Goal: Find specific page/section: Find specific page/section

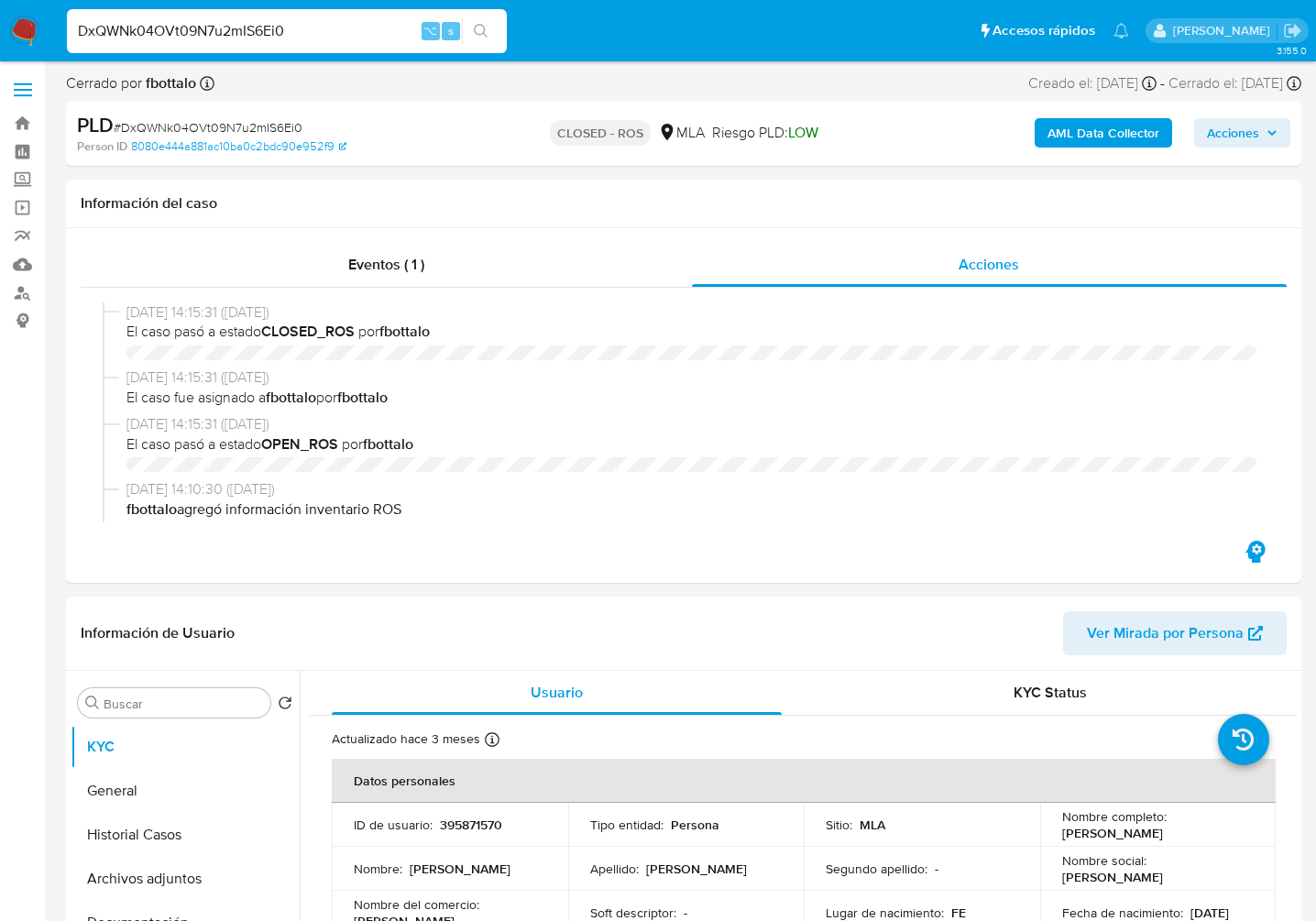
select select "10"
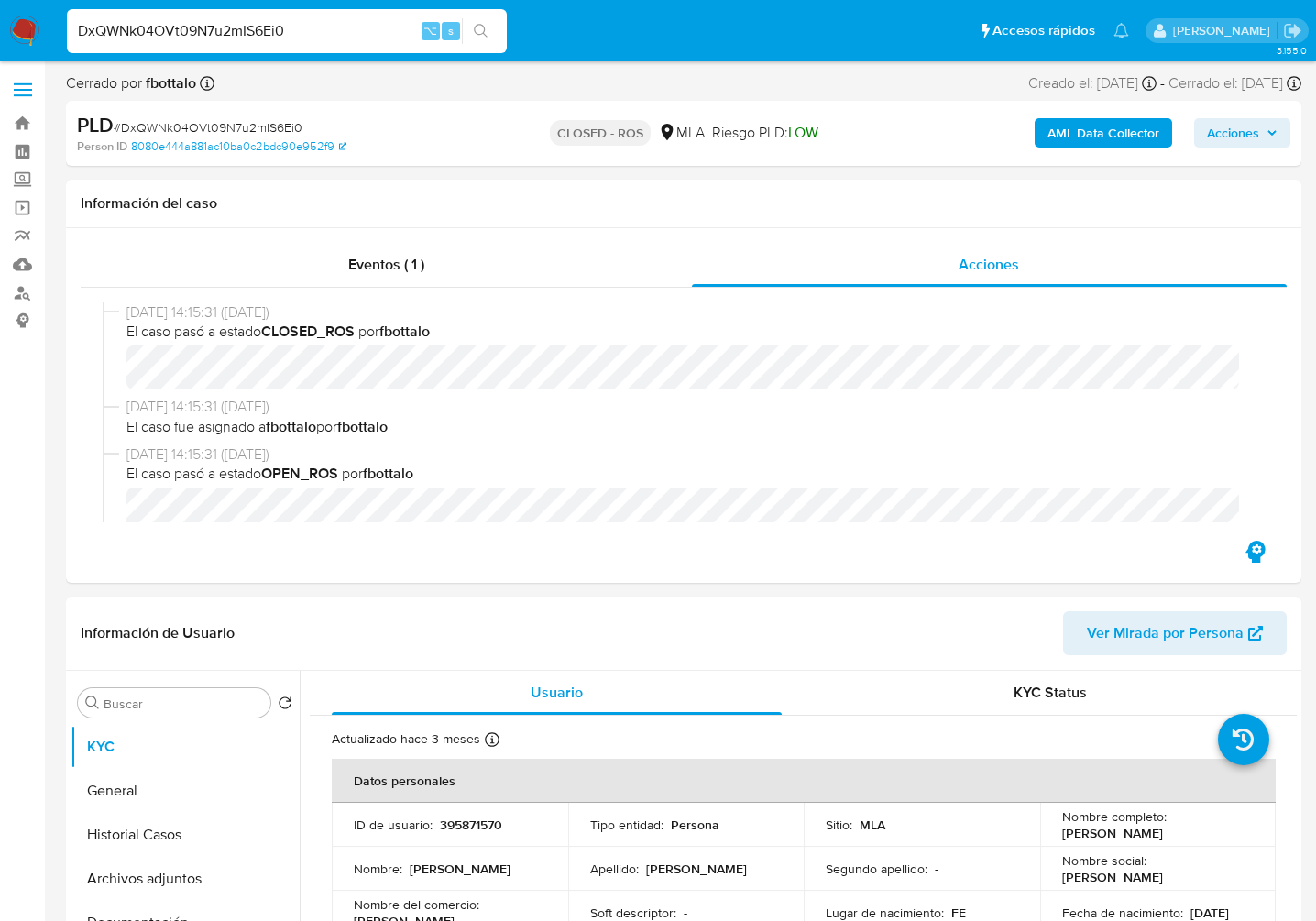
click at [277, 39] on input "DxQWNk04OVt09N7u2mIS6Ei0" at bounding box center [287, 31] width 440 height 24
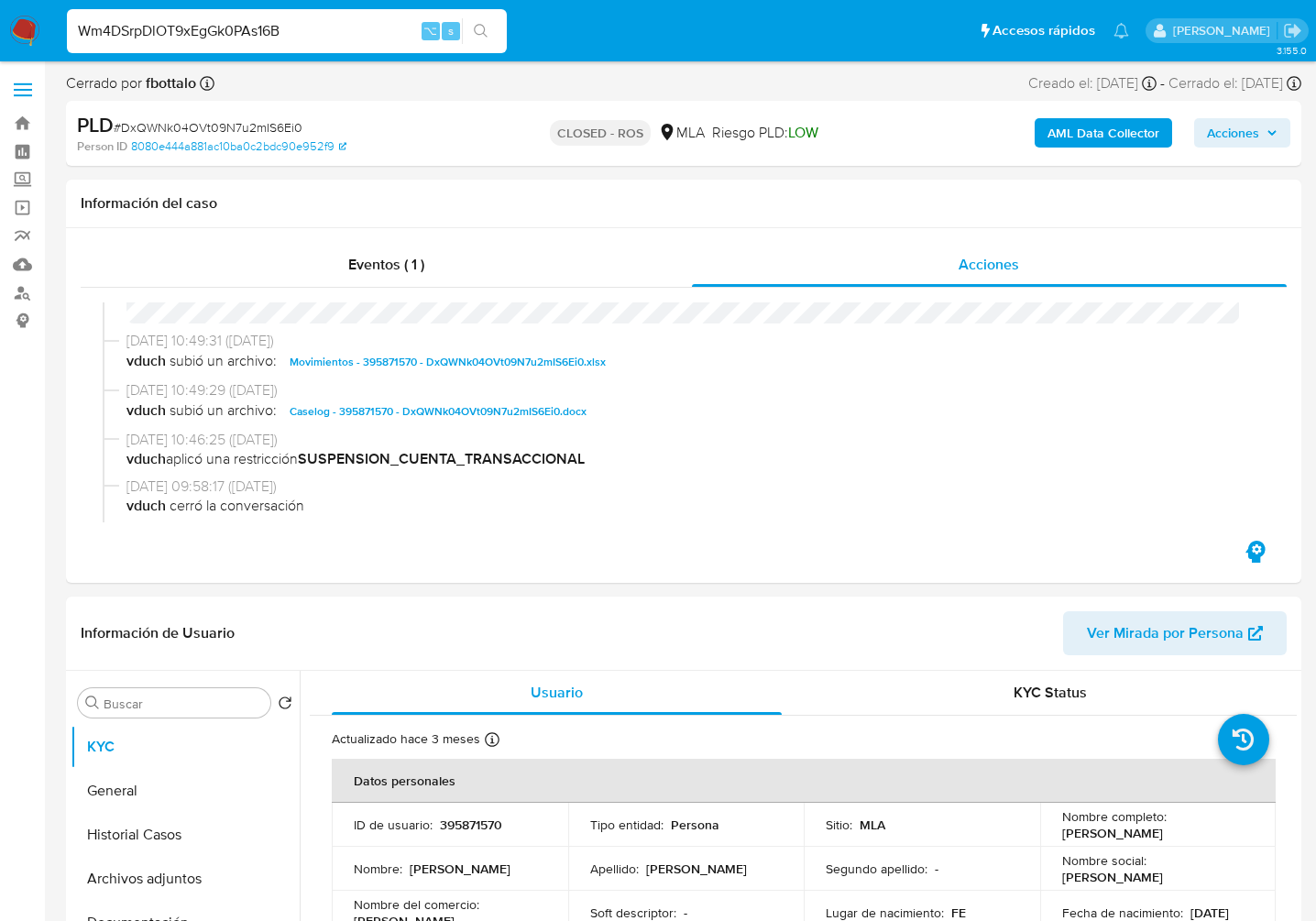
type input "Wm4DSrpDlOT9xEgGk0PAs16B"
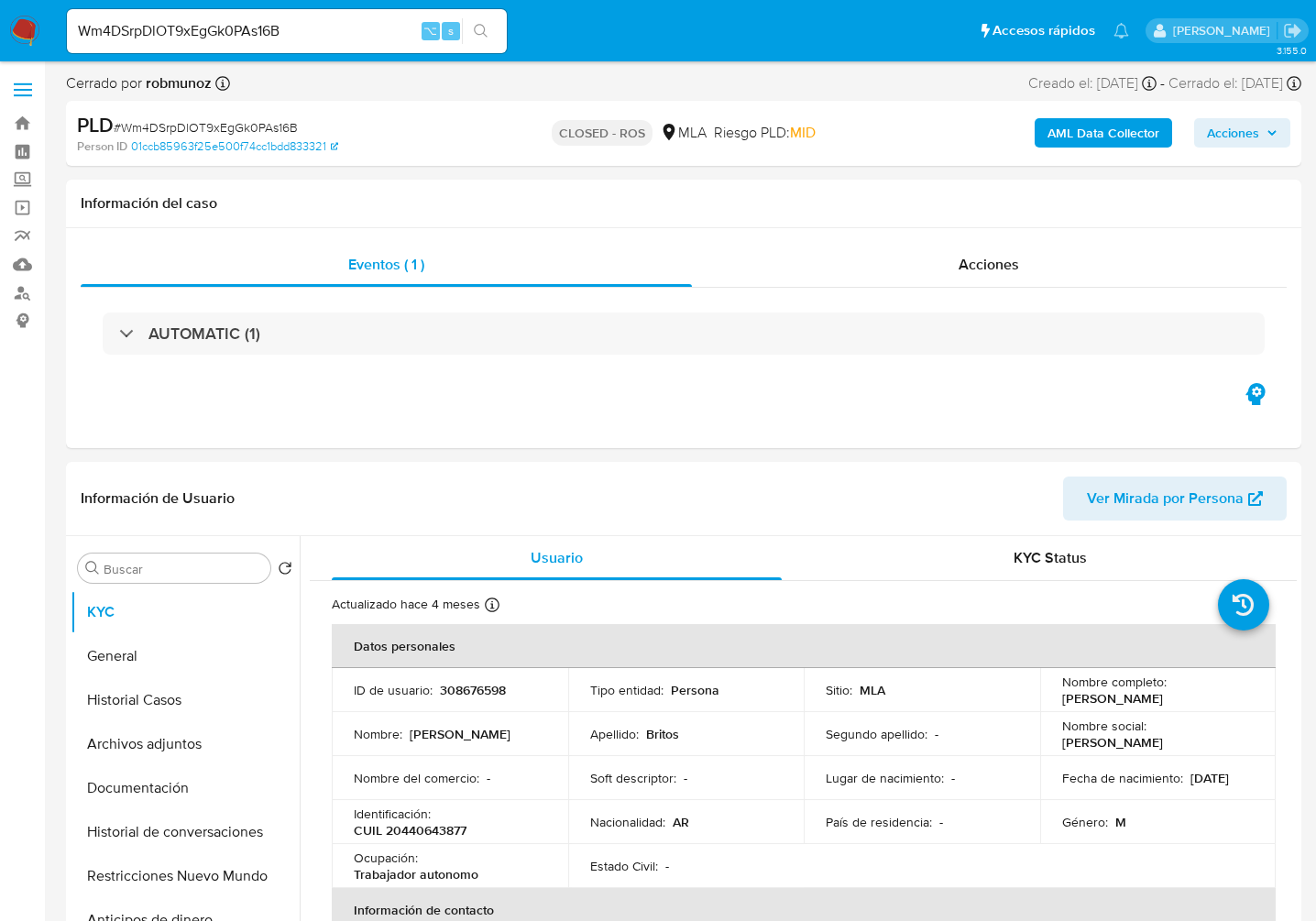
select select "10"
click at [1020, 268] on div "Acciones" at bounding box center [989, 264] width 596 height 44
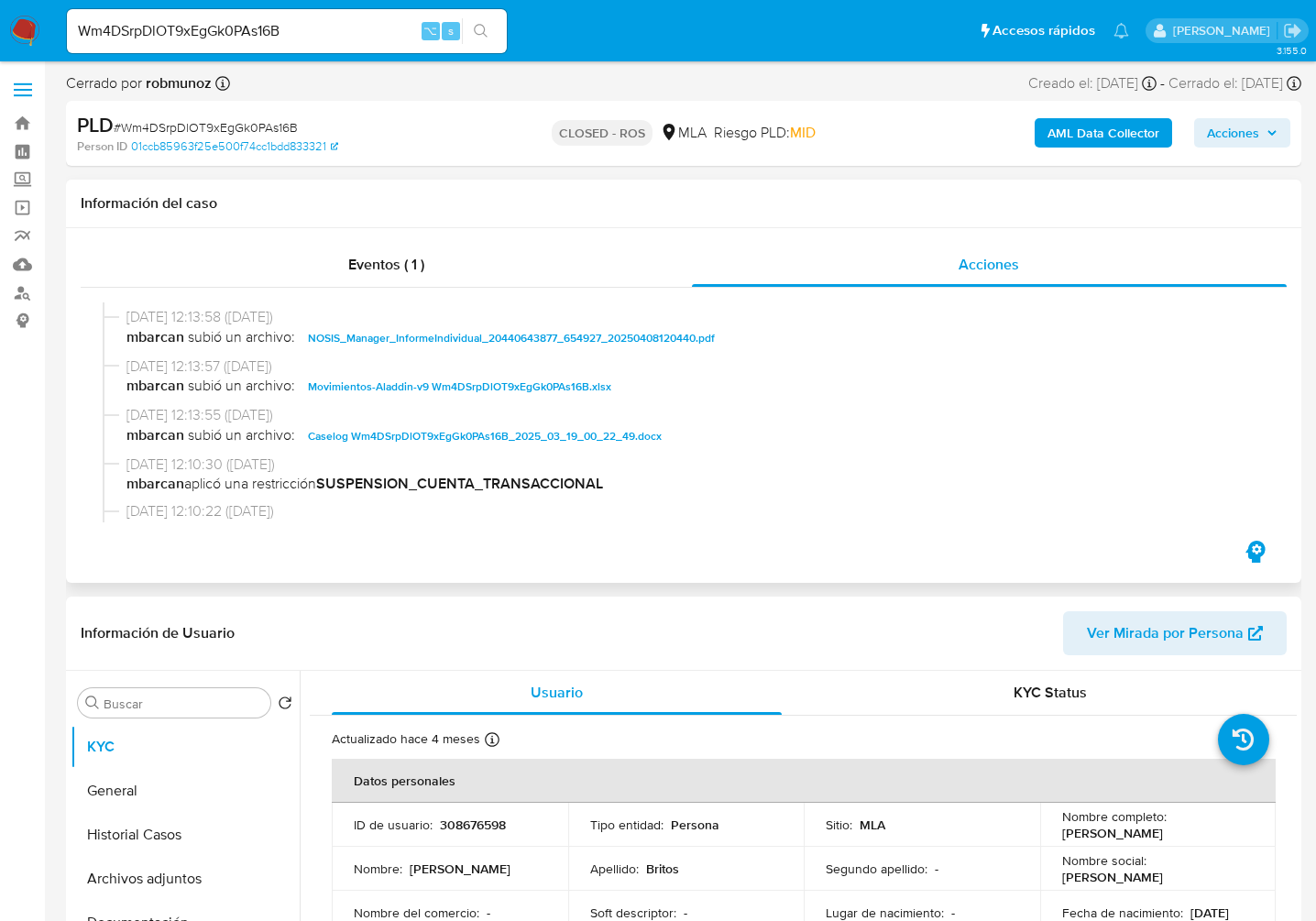
scroll to position [924, 0]
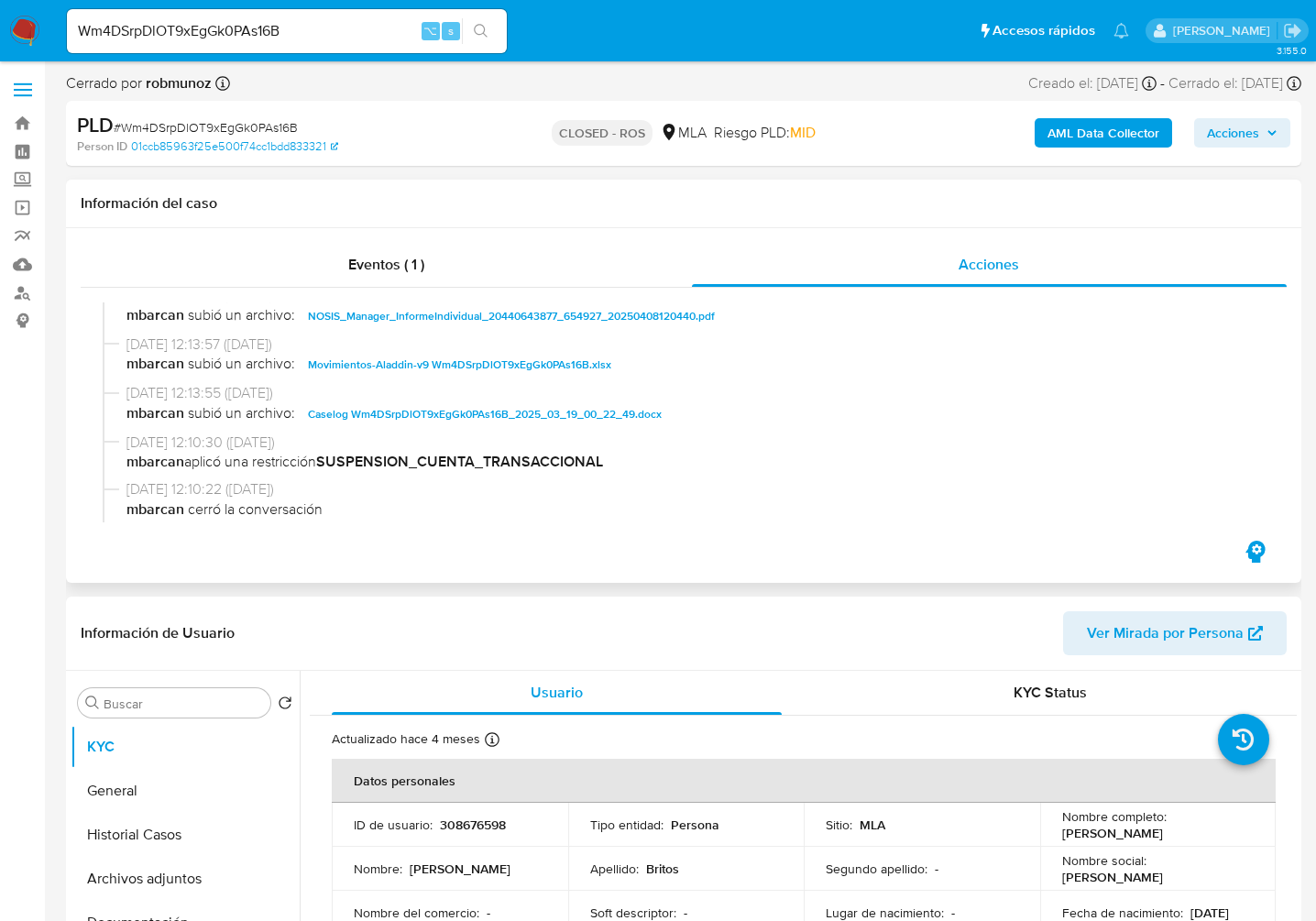
click at [399, 406] on span "Caselog Wm4DSrpDlOT9xEgGk0PAs16B_2025_03_19_00_22_49.docx" at bounding box center [485, 414] width 354 height 22
click at [360, 20] on input "Wm4DSrpDlOT9xEgGk0PAs16B" at bounding box center [287, 31] width 440 height 24
paste input "a3oSQYtiRjgGI7ZWvIcckLsa"
type input "a3oSQYtiRjgGI7ZWvIcckLsa"
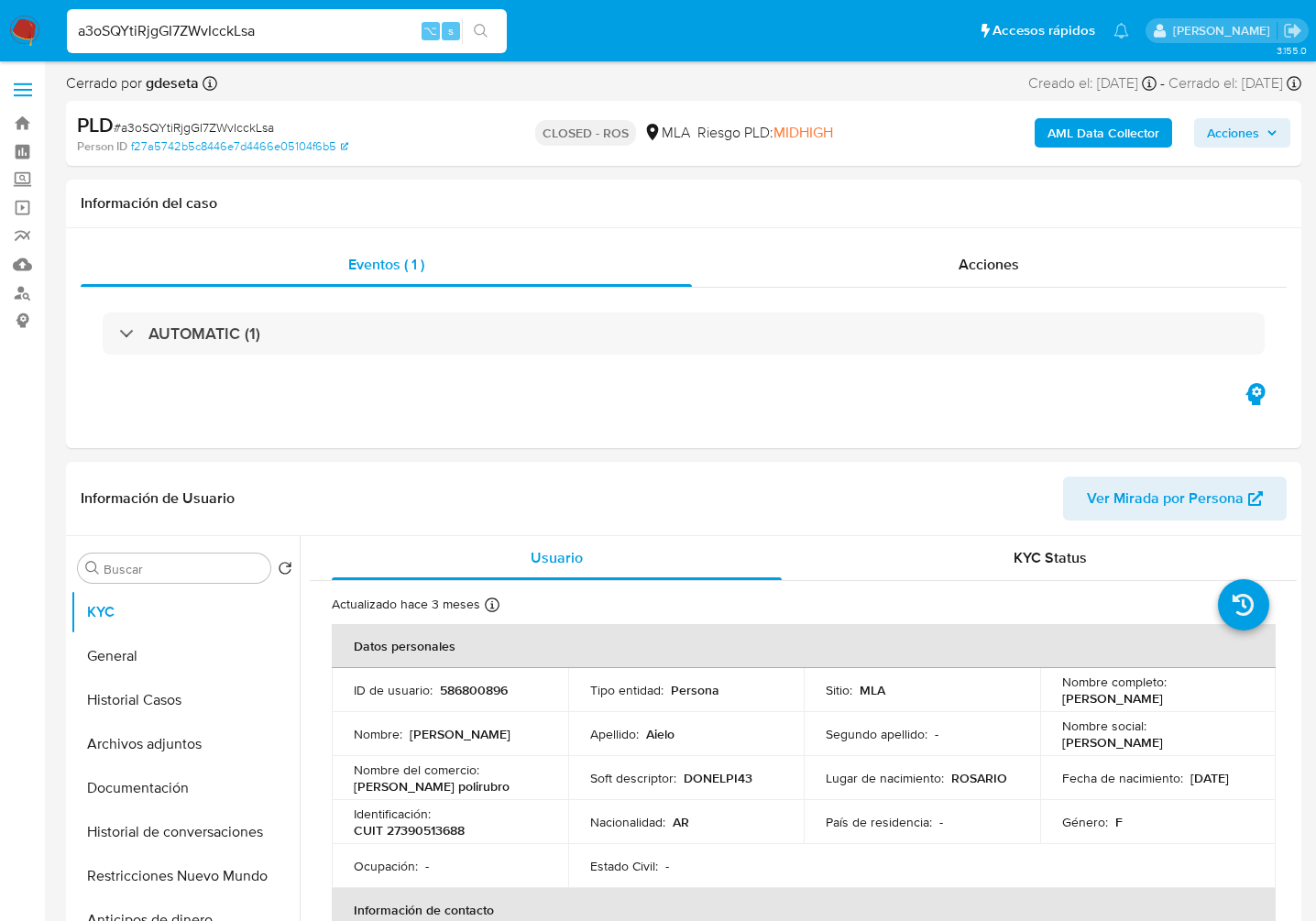
select select "10"
click at [978, 267] on span "Acciones" at bounding box center [988, 264] width 60 height 21
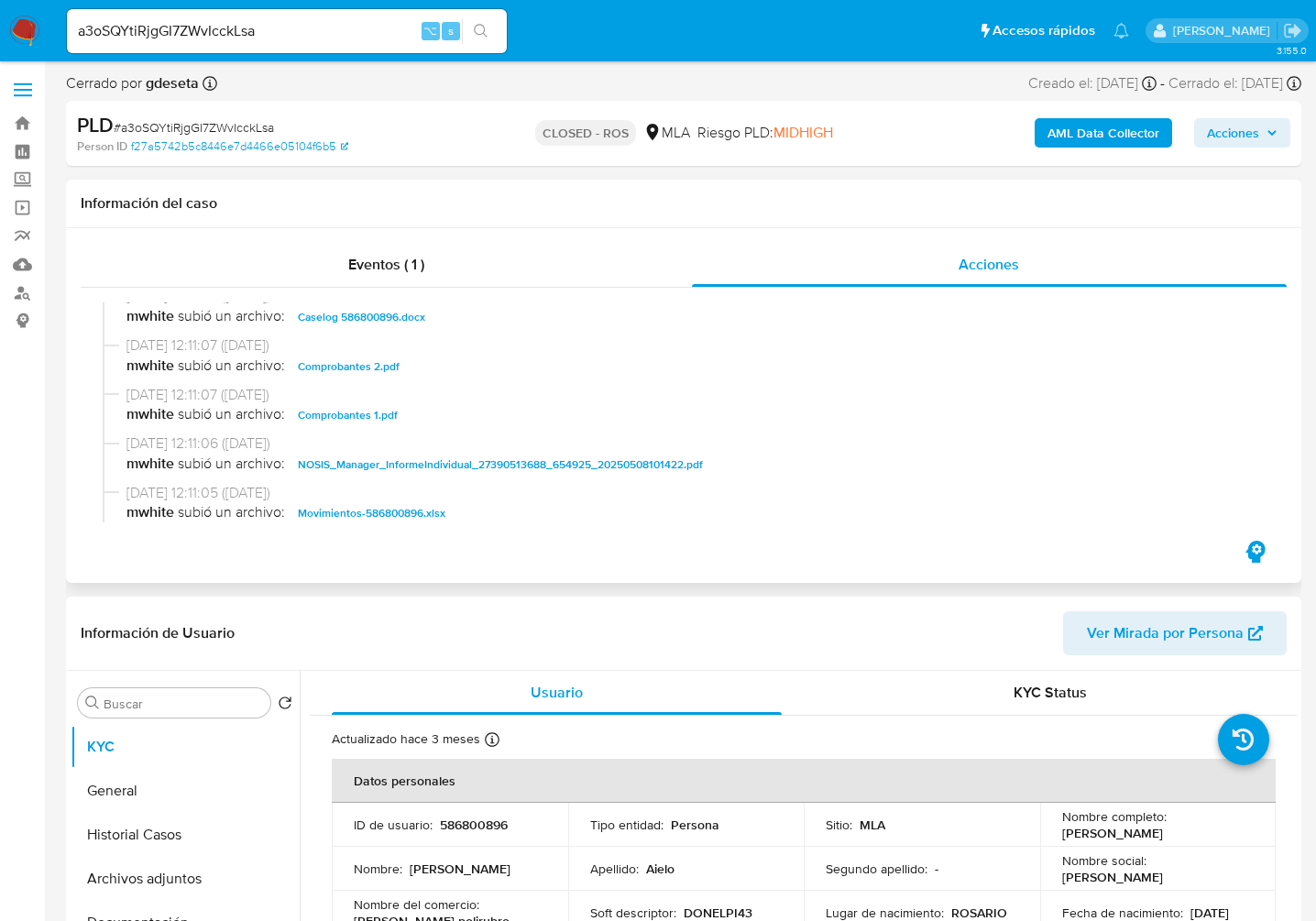
scroll to position [1904, 0]
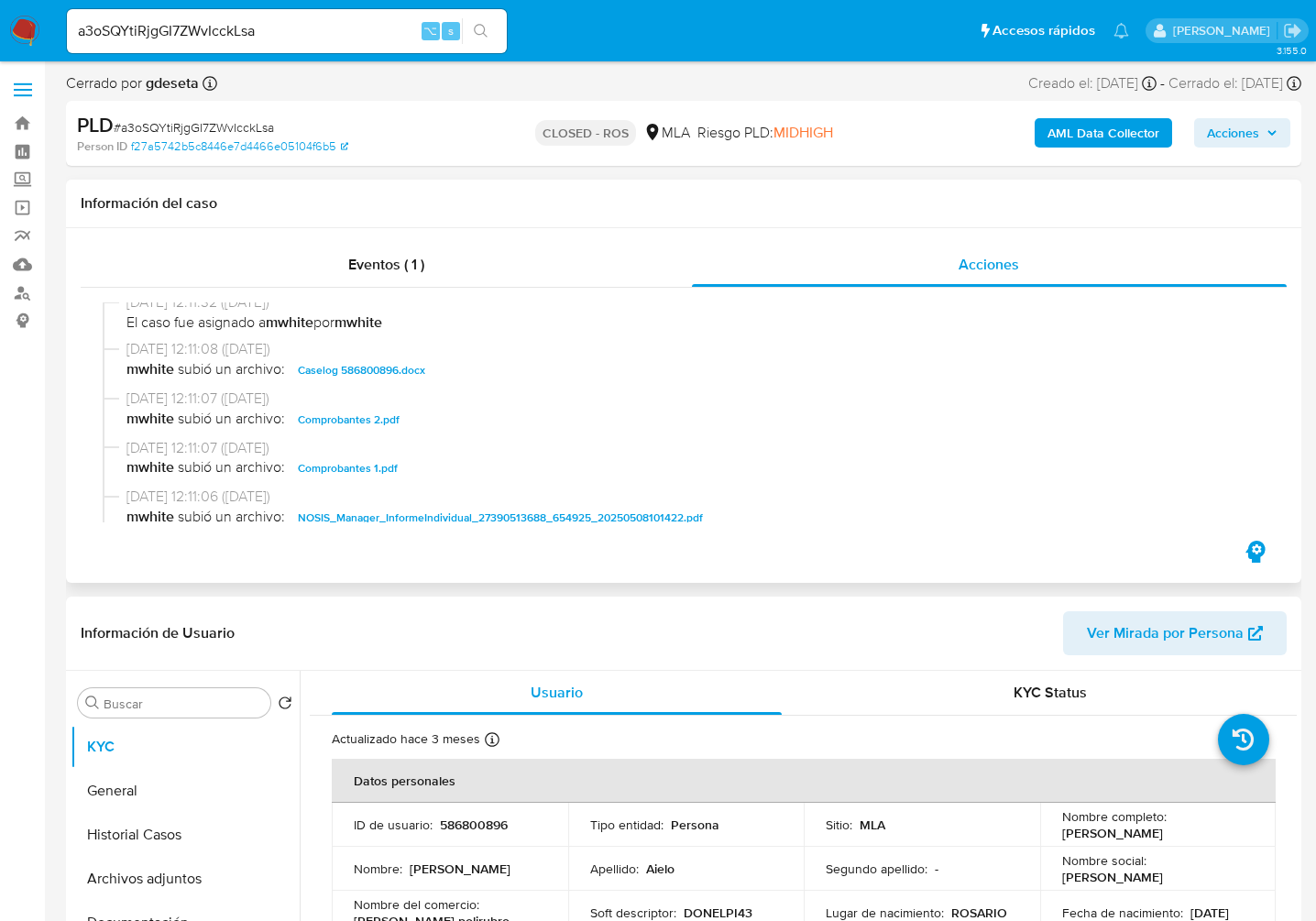
click at [371, 389] on div "[DATE] 12:11:08 ([DATE]) mwhite subió un archivo: Caselog 586800896.docx" at bounding box center [684, 364] width 1162 height 49
click at [375, 381] on span "Caselog 586800896.docx" at bounding box center [361, 370] width 128 height 22
click at [231, 34] on input "a3oSQYtiRjgGI7ZWvIcckLsa" at bounding box center [287, 31] width 440 height 24
click at [494, 36] on button "search-icon" at bounding box center [481, 32] width 38 height 26
